Goal: Find specific page/section: Find specific page/section

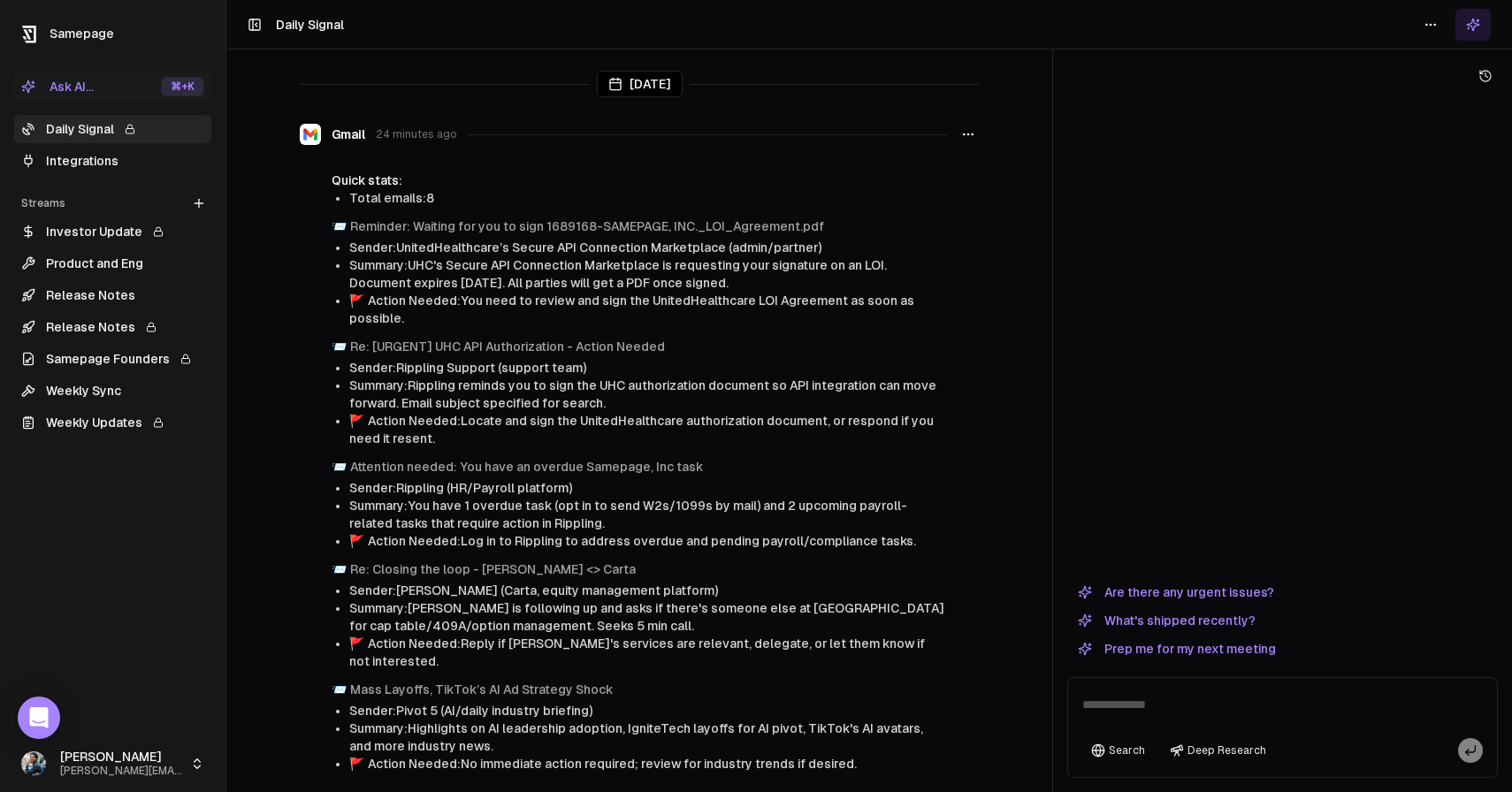
click at [107, 392] on link "Weekly Sync" at bounding box center [112, 391] width 197 height 28
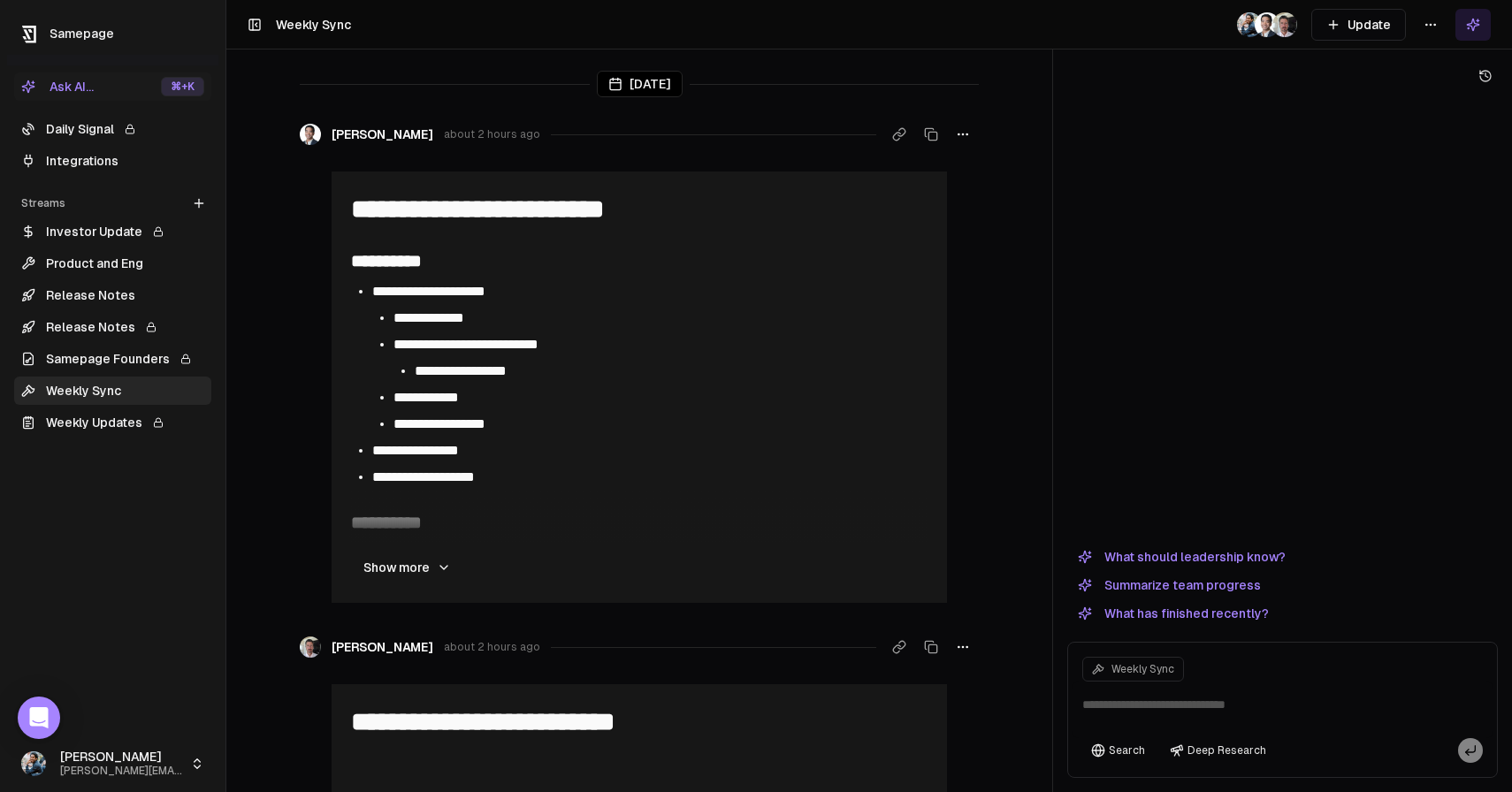
click at [421, 574] on button "Show more" at bounding box center [407, 567] width 116 height 35
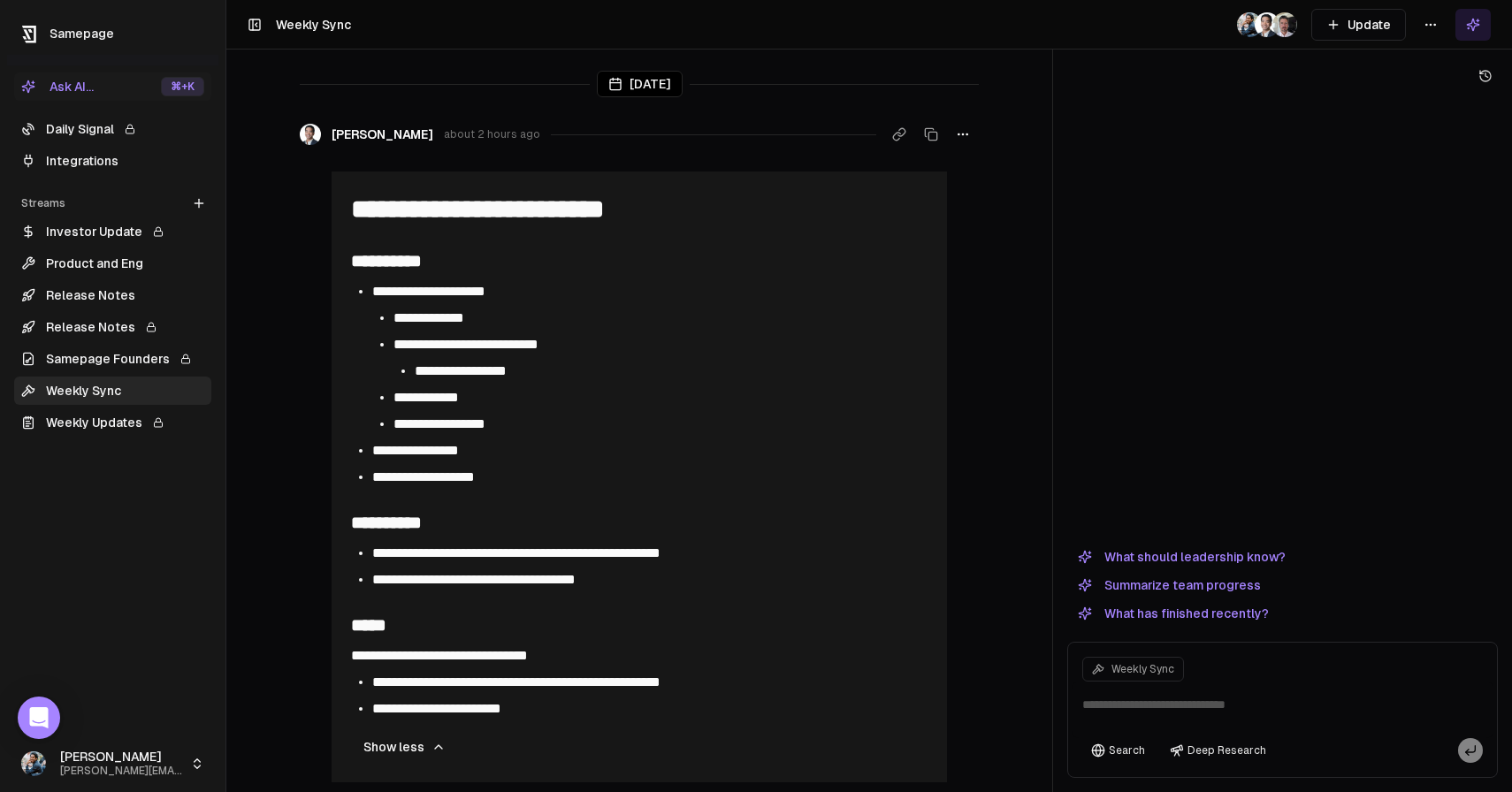
click at [107, 115] on link "Daily Signal" at bounding box center [112, 129] width 197 height 28
